Goal: Task Accomplishment & Management: Manage account settings

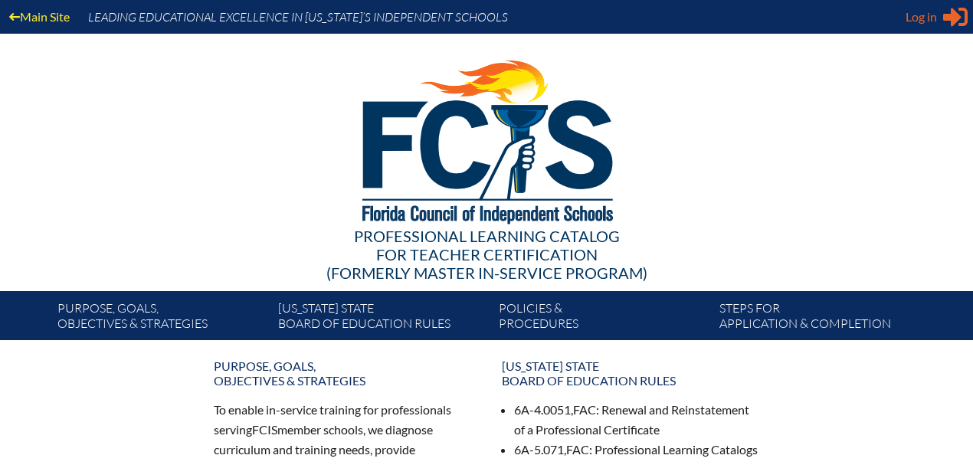
type input "[EMAIL_ADDRESS][DOMAIN_NAME]"
click at [946, 17] on icon at bounding box center [955, 17] width 25 height 19
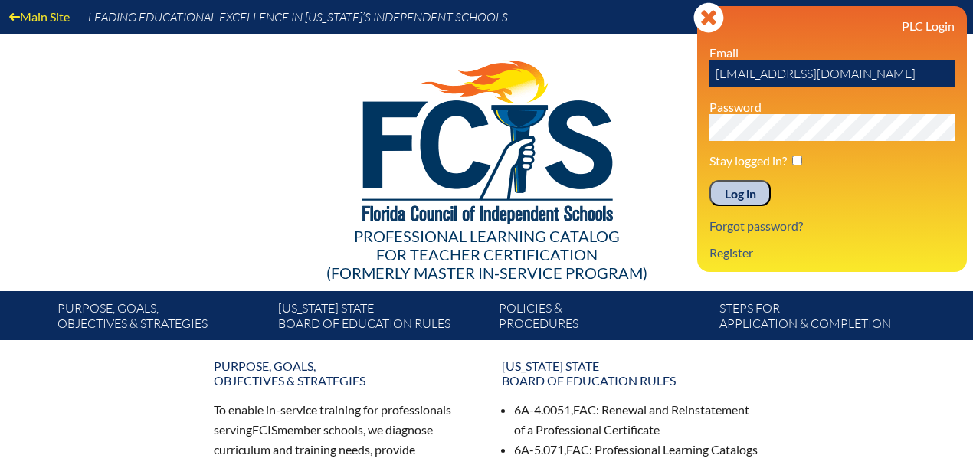
click at [737, 196] on input "Log in" at bounding box center [740, 193] width 61 height 26
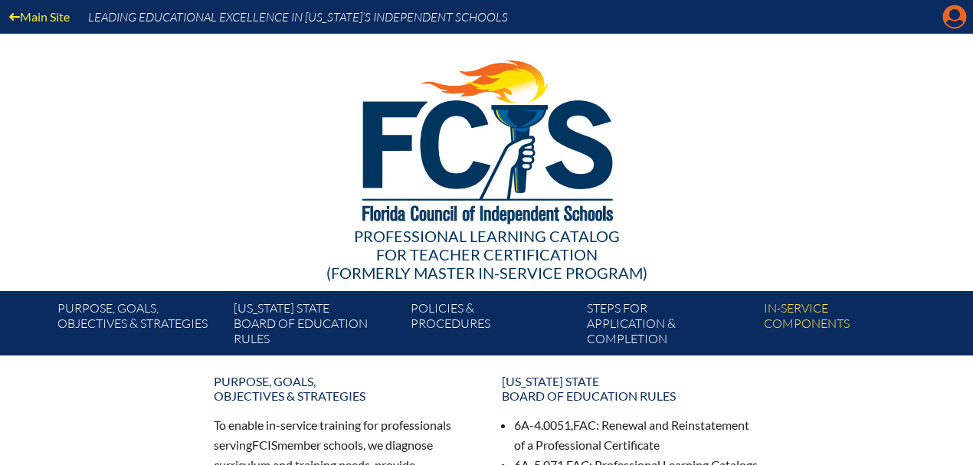
click at [952, 11] on icon "Manage account" at bounding box center [954, 17] width 25 height 25
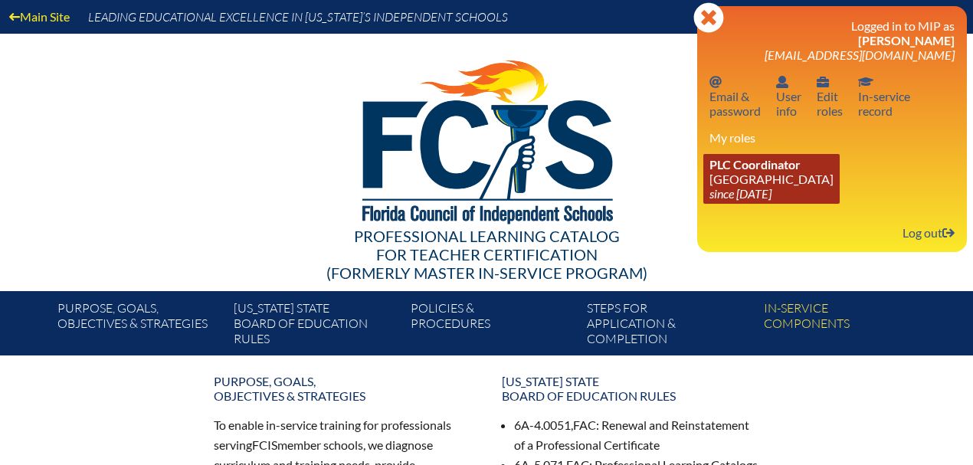
click at [777, 178] on link "PLC Coordinator Good Shepherd Episcopal School since 2021 Jul 1" at bounding box center [771, 179] width 136 height 50
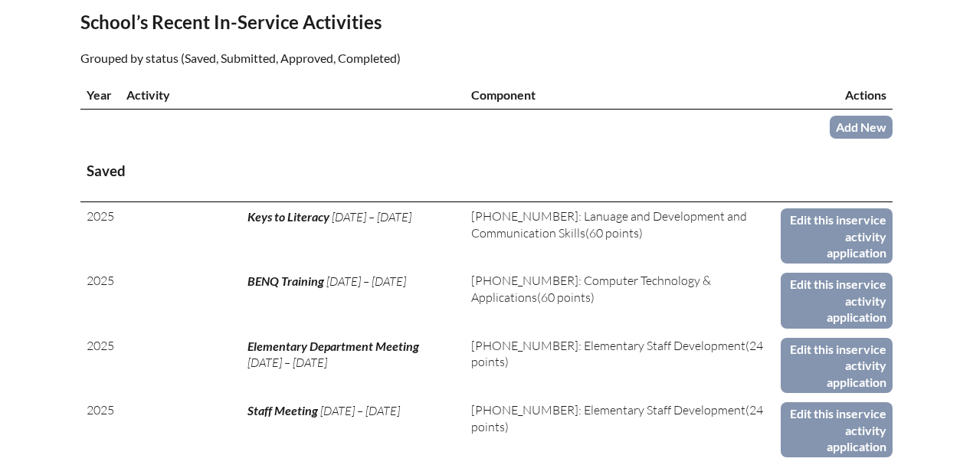
scroll to position [613, 0]
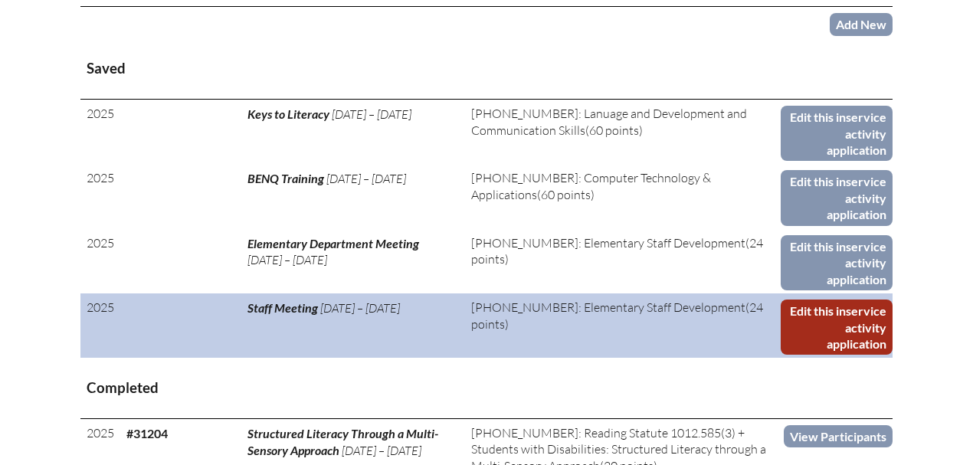
click at [834, 324] on link "Edit this inservice activity application" at bounding box center [837, 327] width 112 height 55
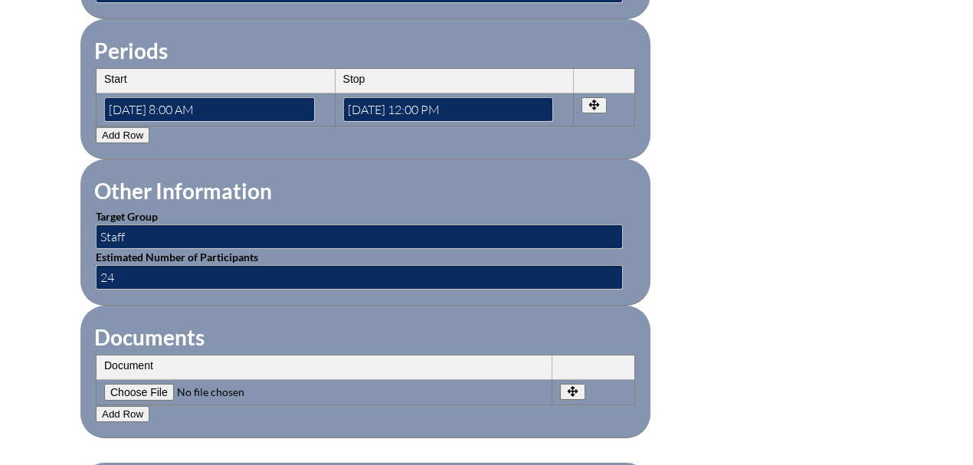
scroll to position [1532, 0]
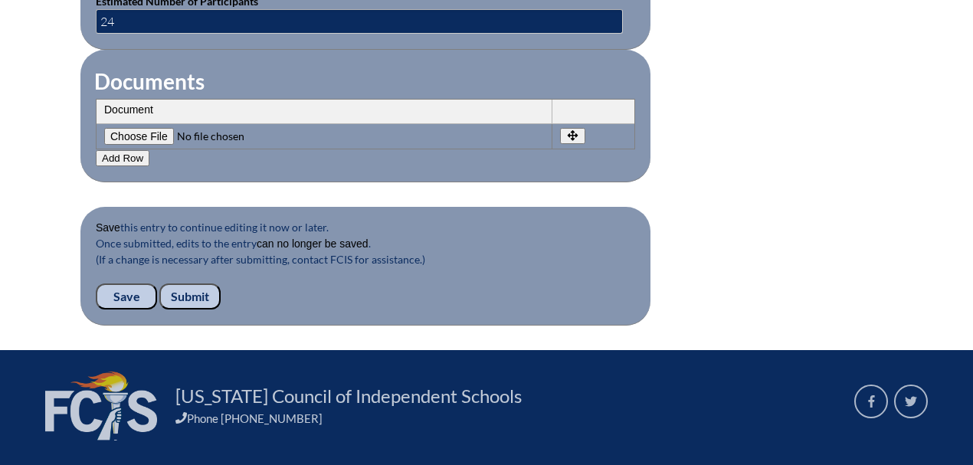
click at [127, 284] on input "Save" at bounding box center [126, 297] width 61 height 26
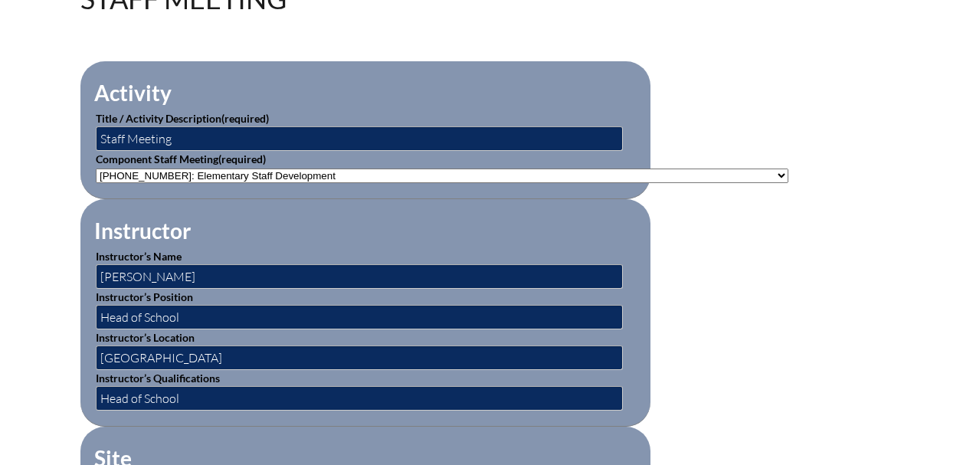
scroll to position [613, 0]
